Goal: Transaction & Acquisition: Purchase product/service

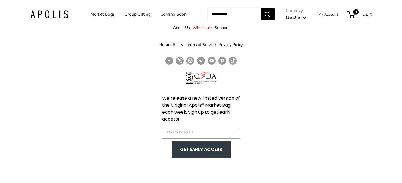
click at [92, 12] on link "Market Bags" at bounding box center [102, 14] width 24 height 8
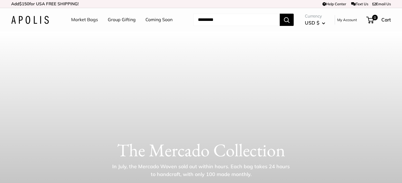
click at [116, 21] on link "Group Gifting" at bounding box center [122, 20] width 28 height 8
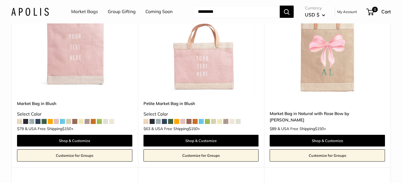
scroll to position [172, 0]
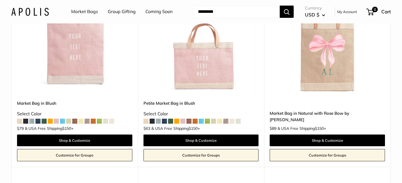
click at [152, 122] on span at bounding box center [152, 121] width 5 height 5
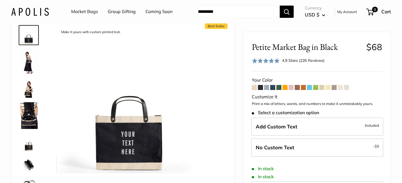
scroll to position [51, 0]
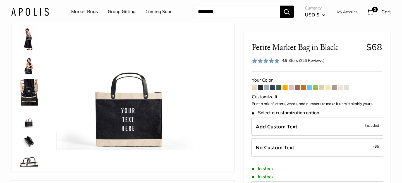
click at [24, 66] on img at bounding box center [29, 66] width 18 height 18
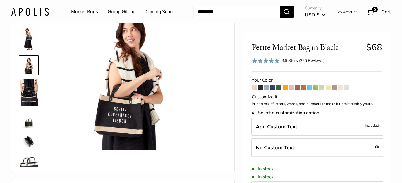
click at [28, 45] on img at bounding box center [29, 38] width 18 height 27
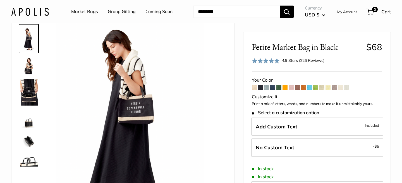
click at [33, 160] on img at bounding box center [29, 164] width 18 height 18
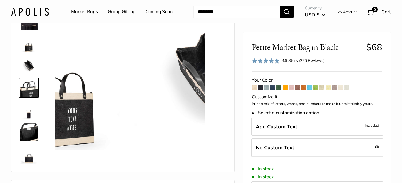
scroll to position [80, 0]
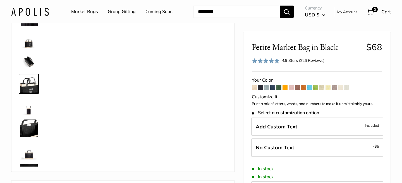
click at [278, 89] on span at bounding box center [278, 87] width 5 height 5
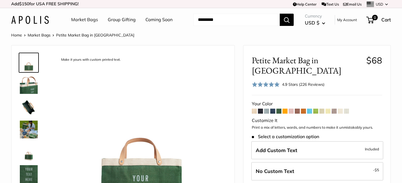
scroll to position [1, 0]
